Goal: Task Accomplishment & Management: Manage account settings

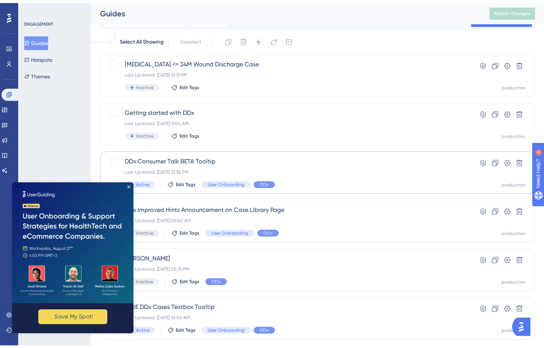
scroll to position [29, 0]
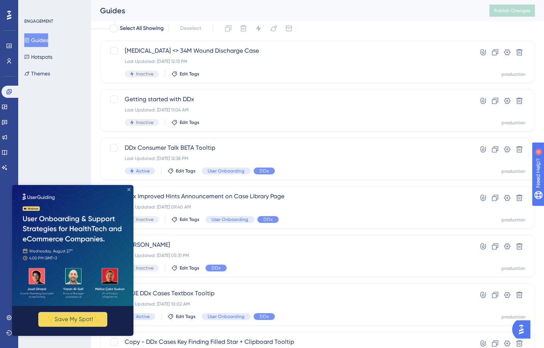
click at [128, 189] on icon "Close Preview" at bounding box center [128, 189] width 3 height 3
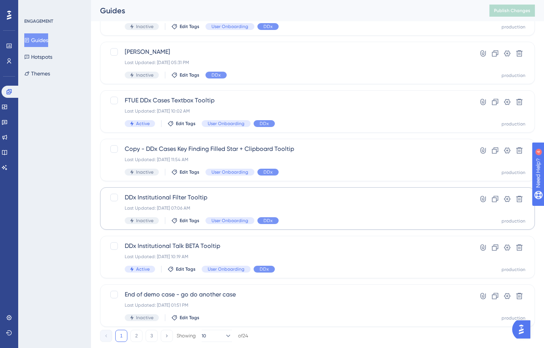
scroll to position [240, 0]
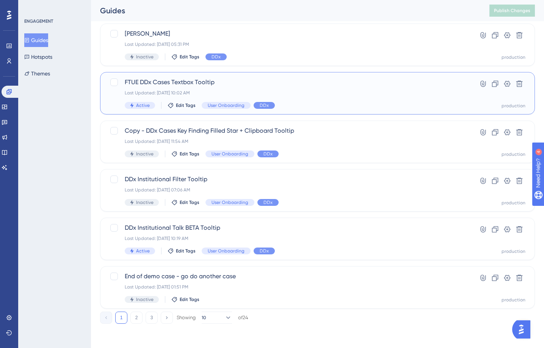
click at [192, 86] on span "FTUE DDx Cases Textbox Tooltip" at bounding box center [287, 82] width 325 height 9
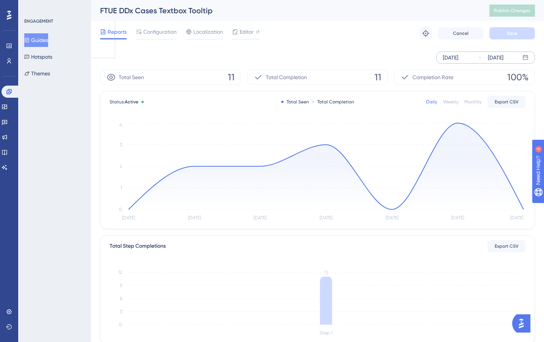
click at [458, 60] on div "Aug 06 2025" at bounding box center [451, 57] width 16 height 9
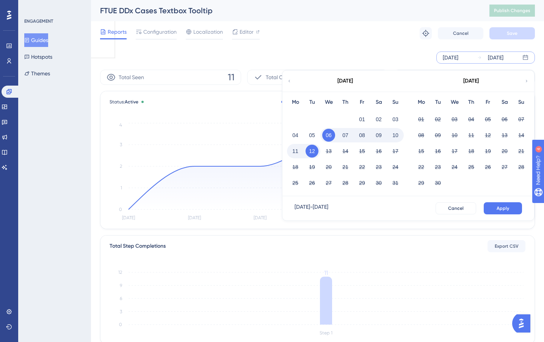
click at [369, 44] on div "Reports Configuration Localization Editor Troubleshoot Cancel Save" at bounding box center [317, 33] width 435 height 24
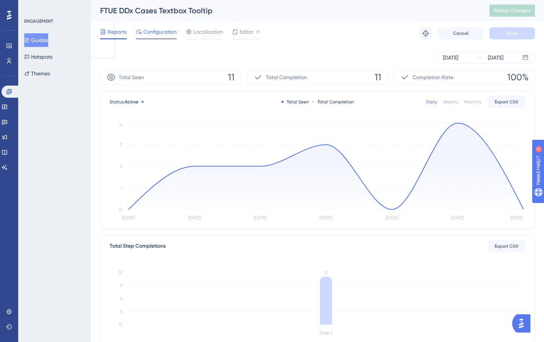
click at [157, 32] on span "Configuration" at bounding box center [159, 31] width 33 height 9
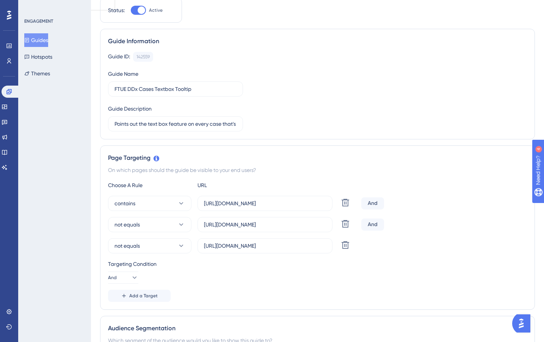
scroll to position [86, 0]
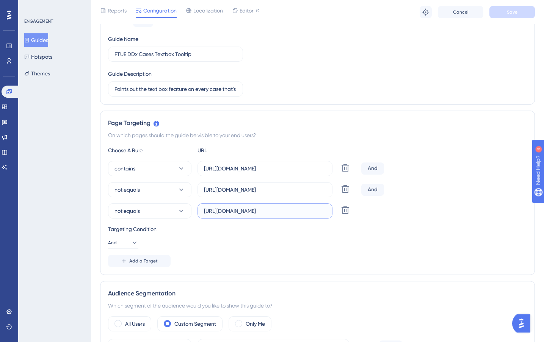
click at [270, 212] on input "https://app.sketchy.com/cases?status=All&search=" at bounding box center [265, 211] width 122 height 8
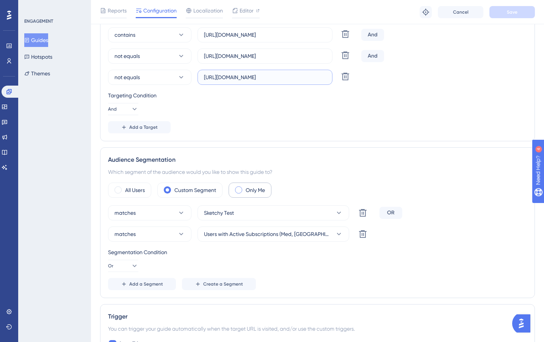
scroll to position [202, 0]
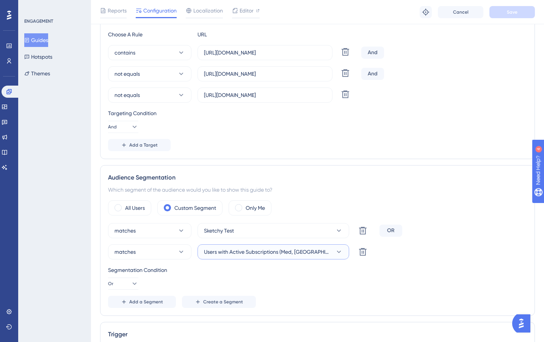
click at [262, 253] on span "Users with Active Subscriptions (Med, PA, NP) Exclude DDx Institutional Schools…" at bounding box center [268, 251] width 128 height 9
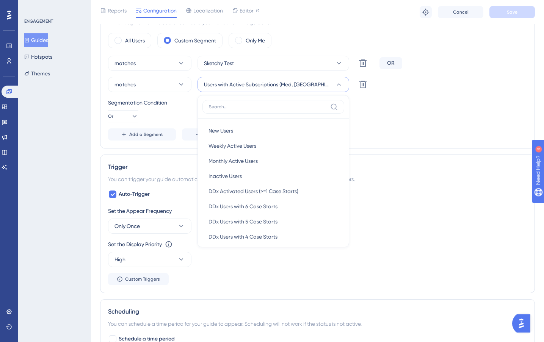
click at [440, 181] on div "You can trigger your guide automatically when the target URL is visited, and/or…" at bounding box center [317, 179] width 419 height 9
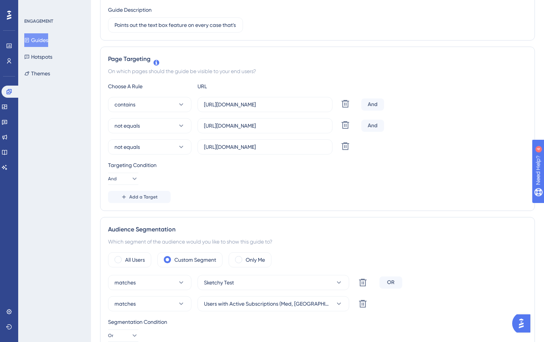
scroll to position [0, 0]
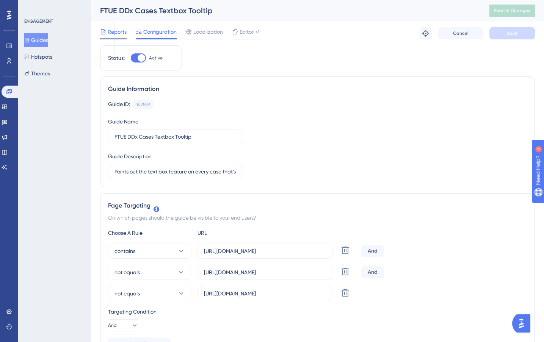
click at [113, 36] on span "Reports" at bounding box center [117, 31] width 19 height 9
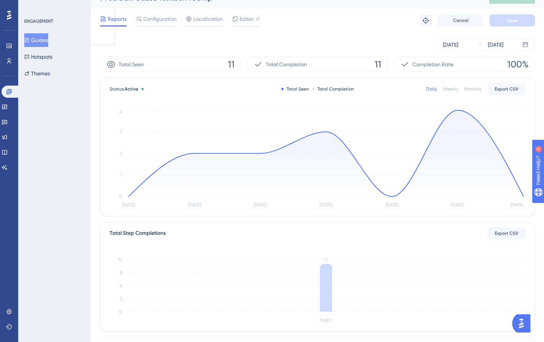
scroll to position [9, 0]
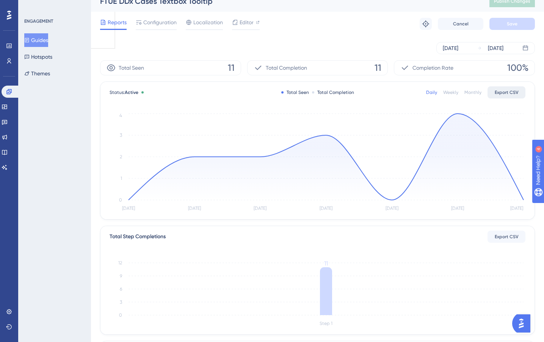
click at [506, 94] on span "Export CSV" at bounding box center [507, 92] width 24 height 6
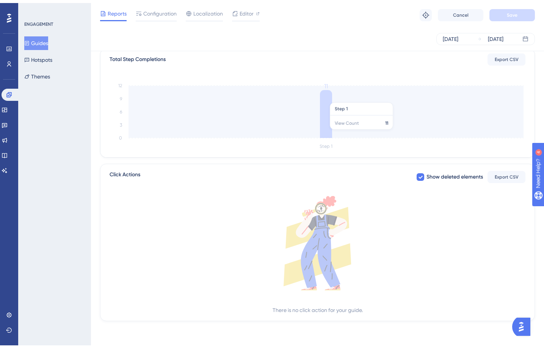
scroll to position [0, 0]
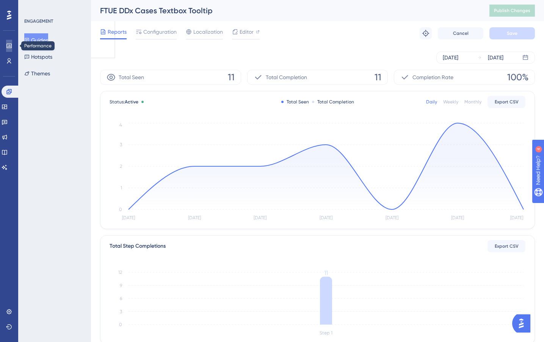
click at [9, 45] on icon at bounding box center [8, 46] width 5 height 5
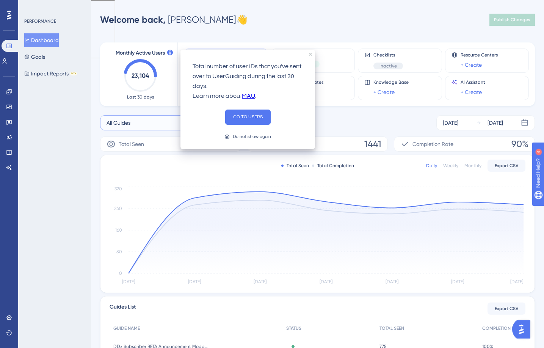
click at [136, 125] on button "All Guides" at bounding box center [167, 122] width 135 height 15
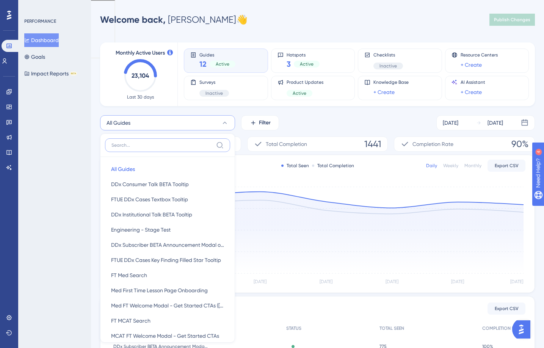
scroll to position [64, 0]
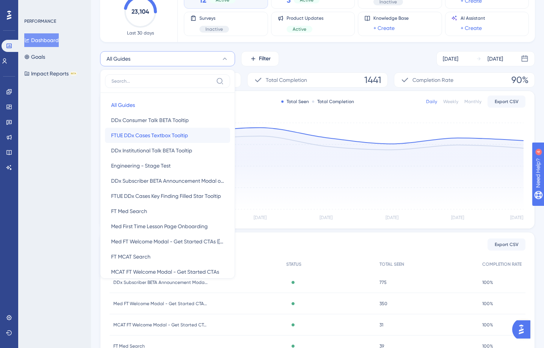
click at [164, 131] on span "FTUE DDx Cases Textbox Tooltip" at bounding box center [149, 135] width 77 height 9
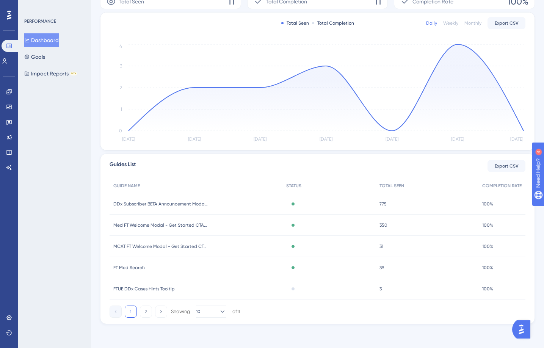
scroll to position [143, 0]
click at [8, 65] on link at bounding box center [5, 61] width 6 height 12
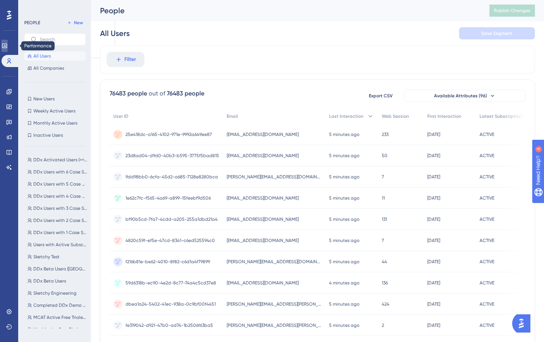
click at [8, 44] on link at bounding box center [5, 46] width 6 height 12
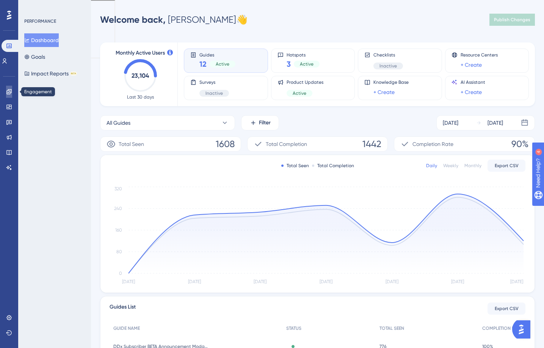
click at [11, 94] on icon at bounding box center [9, 92] width 6 height 6
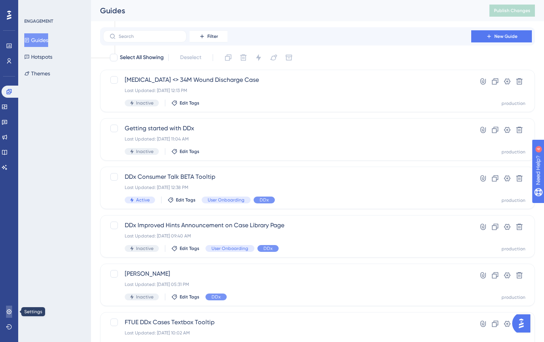
click at [12, 312] on link at bounding box center [9, 312] width 6 height 12
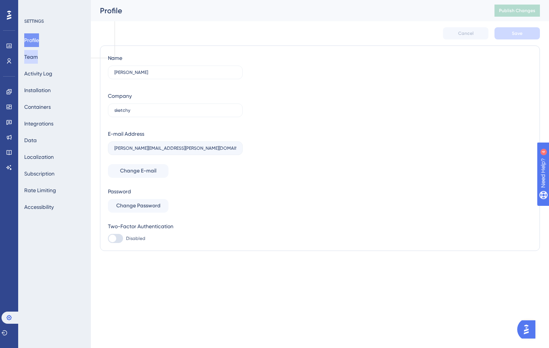
click at [37, 56] on button "Team" at bounding box center [31, 57] width 14 height 14
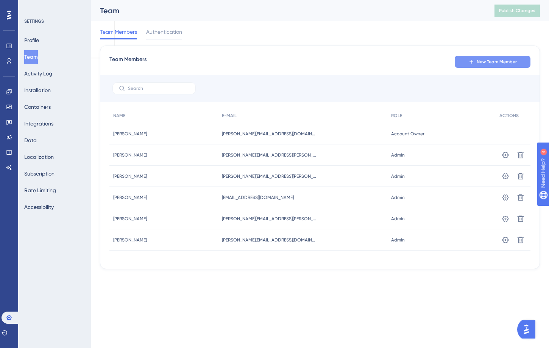
click at [506, 59] on span "New Team Member" at bounding box center [497, 62] width 40 height 6
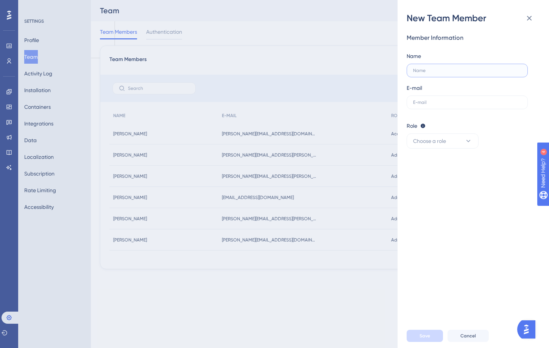
click at [463, 71] on input "text" at bounding box center [467, 70] width 108 height 5
type input "Anne R"
paste input "anne.rynearson@sketchy.com"
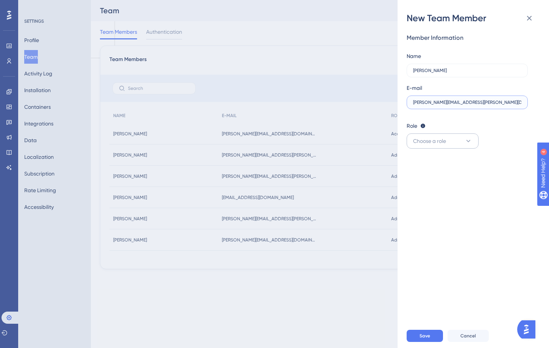
type input "anne.rynearson@sketchy.com"
click at [459, 136] on button "Choose a role" at bounding box center [443, 140] width 72 height 15
click at [440, 164] on div "Admin Admin" at bounding box center [443, 164] width 50 height 15
click at [437, 333] on button "Save" at bounding box center [425, 336] width 36 height 12
click at [468, 141] on icon at bounding box center [469, 141] width 8 height 8
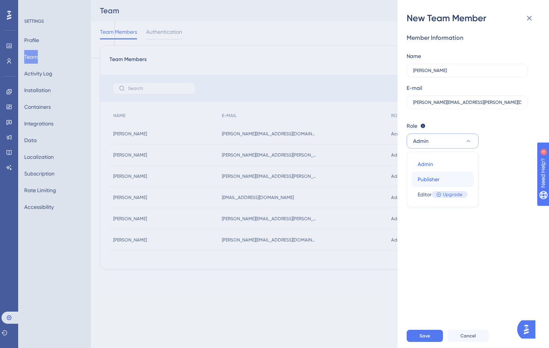
click at [464, 175] on div "Publisher Publisher" at bounding box center [443, 179] width 50 height 15
click at [423, 339] on button "Save" at bounding box center [425, 336] width 36 height 12
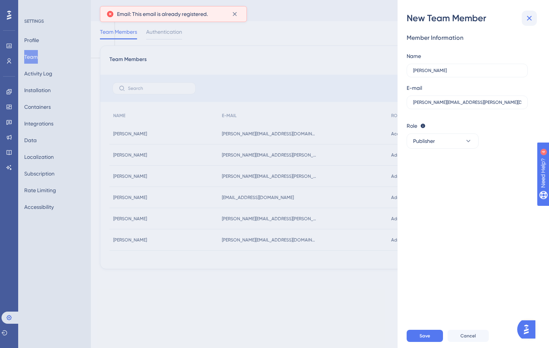
click at [533, 24] on button at bounding box center [529, 18] width 15 height 15
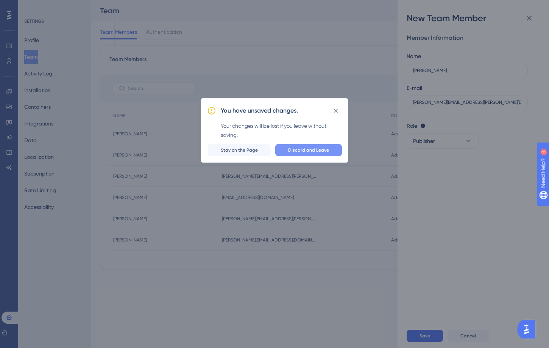
click at [309, 150] on span "Discard and Leave" at bounding box center [308, 150] width 41 height 6
